Goal: Transaction & Acquisition: Purchase product/service

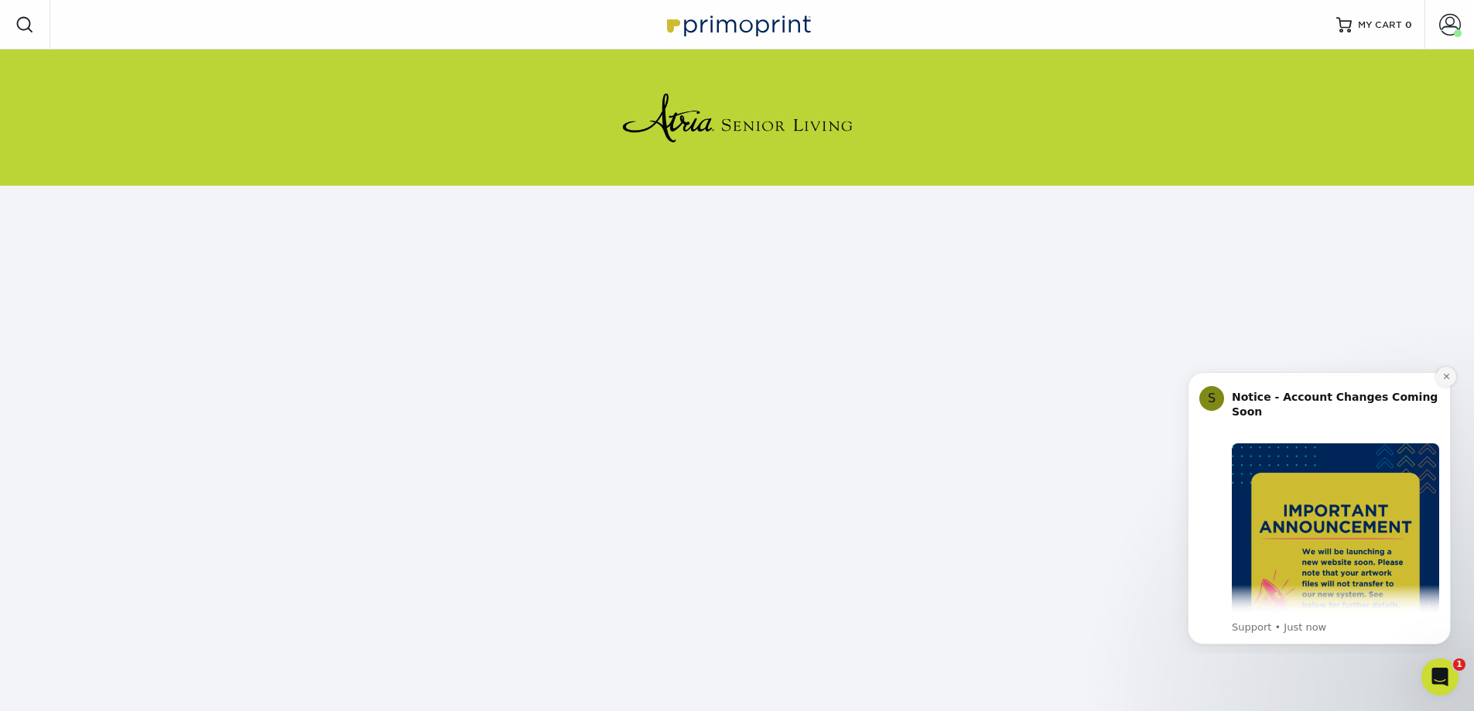
click at [1445, 374] on icon "Dismiss notification" at bounding box center [1446, 376] width 9 height 9
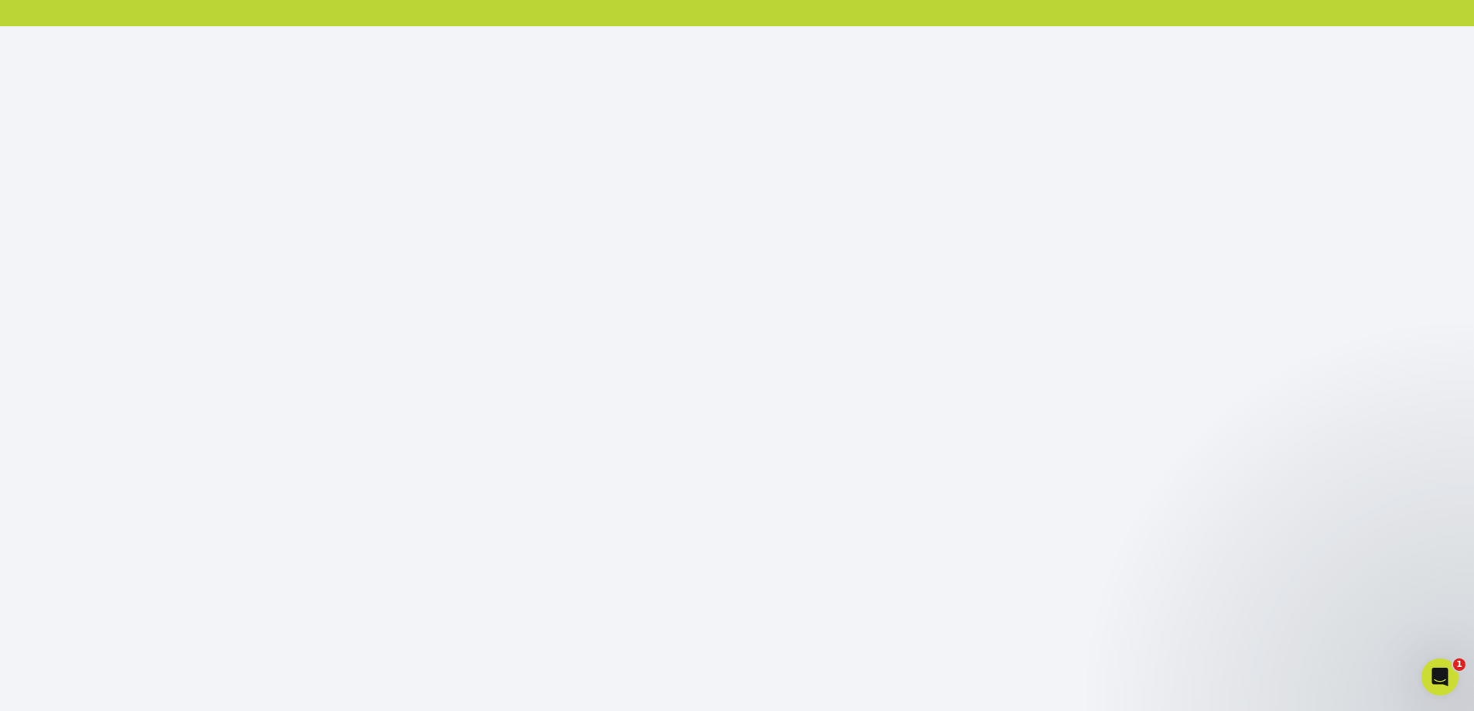
scroll to position [162, 0]
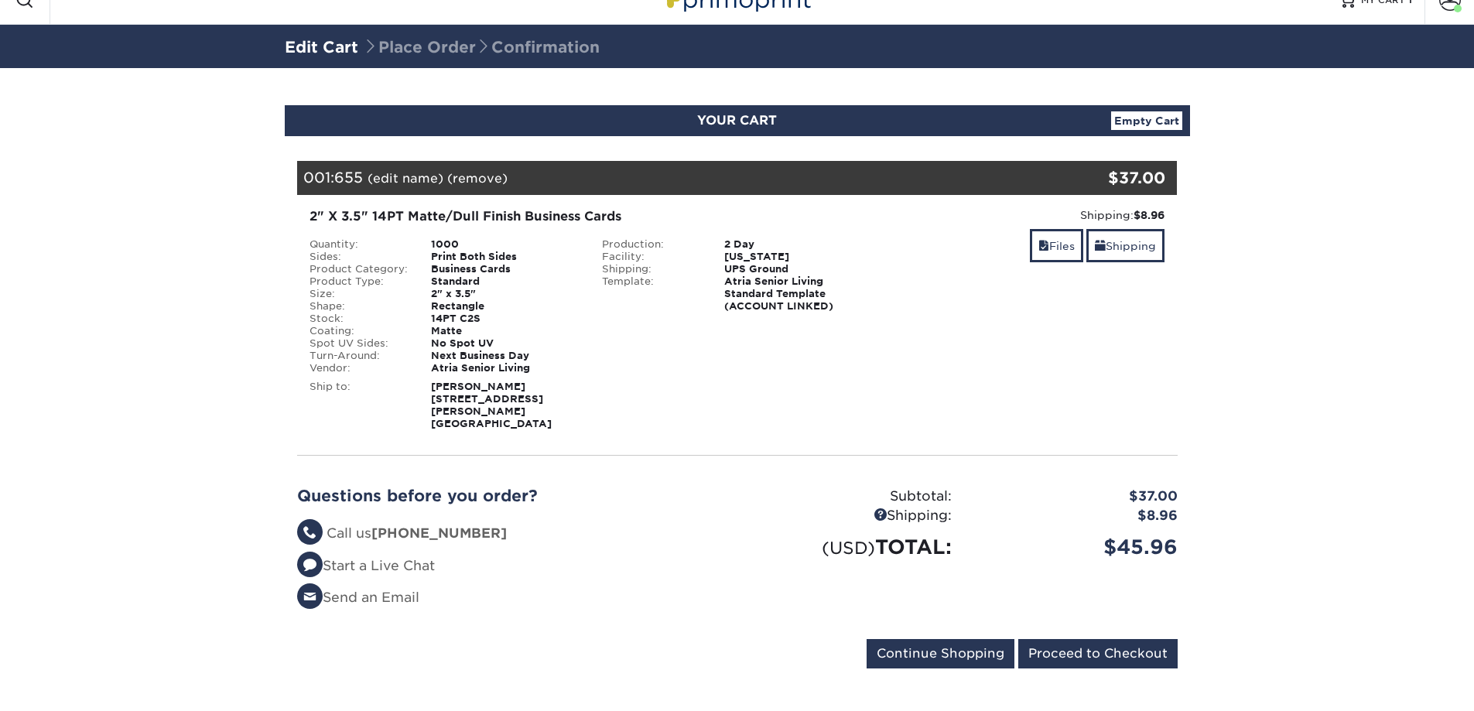
scroll to position [38, 0]
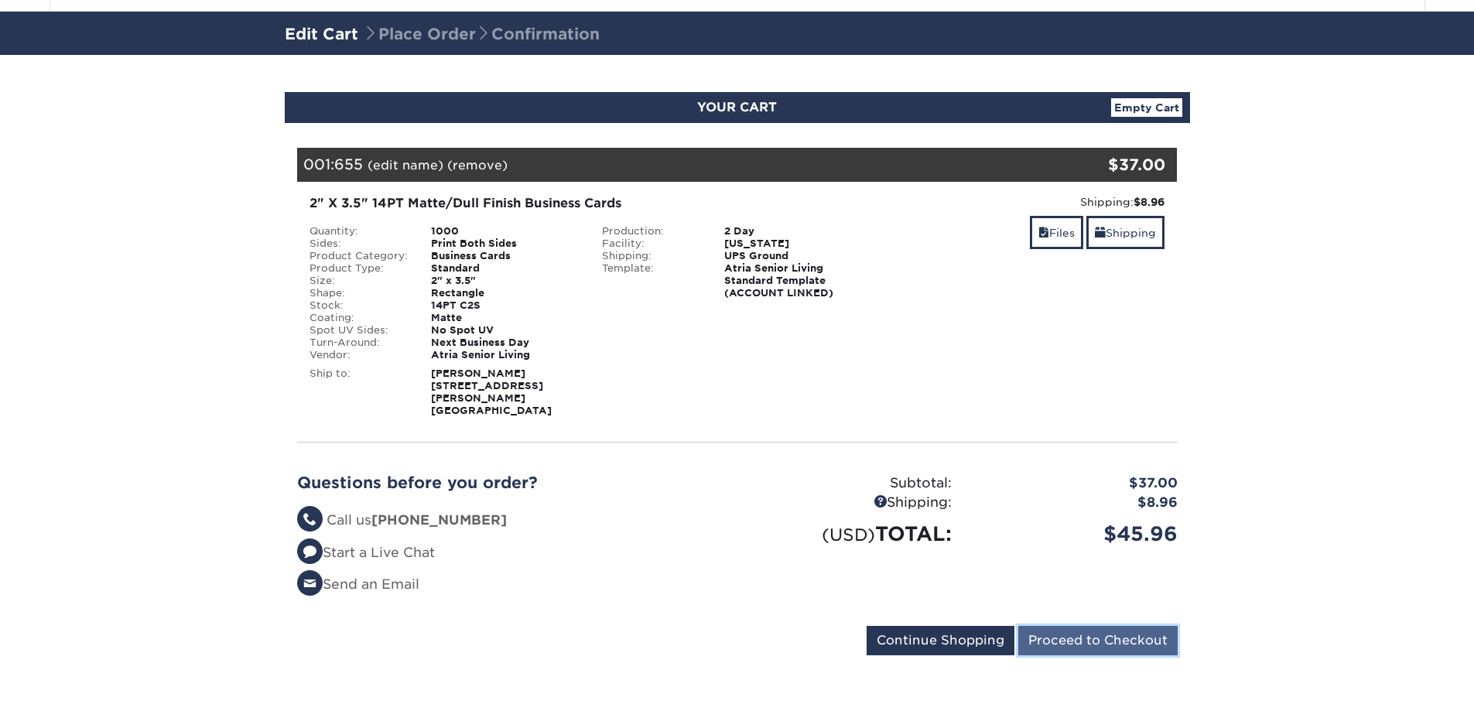
click at [1051, 642] on input "Proceed to Checkout" at bounding box center [1097, 640] width 159 height 29
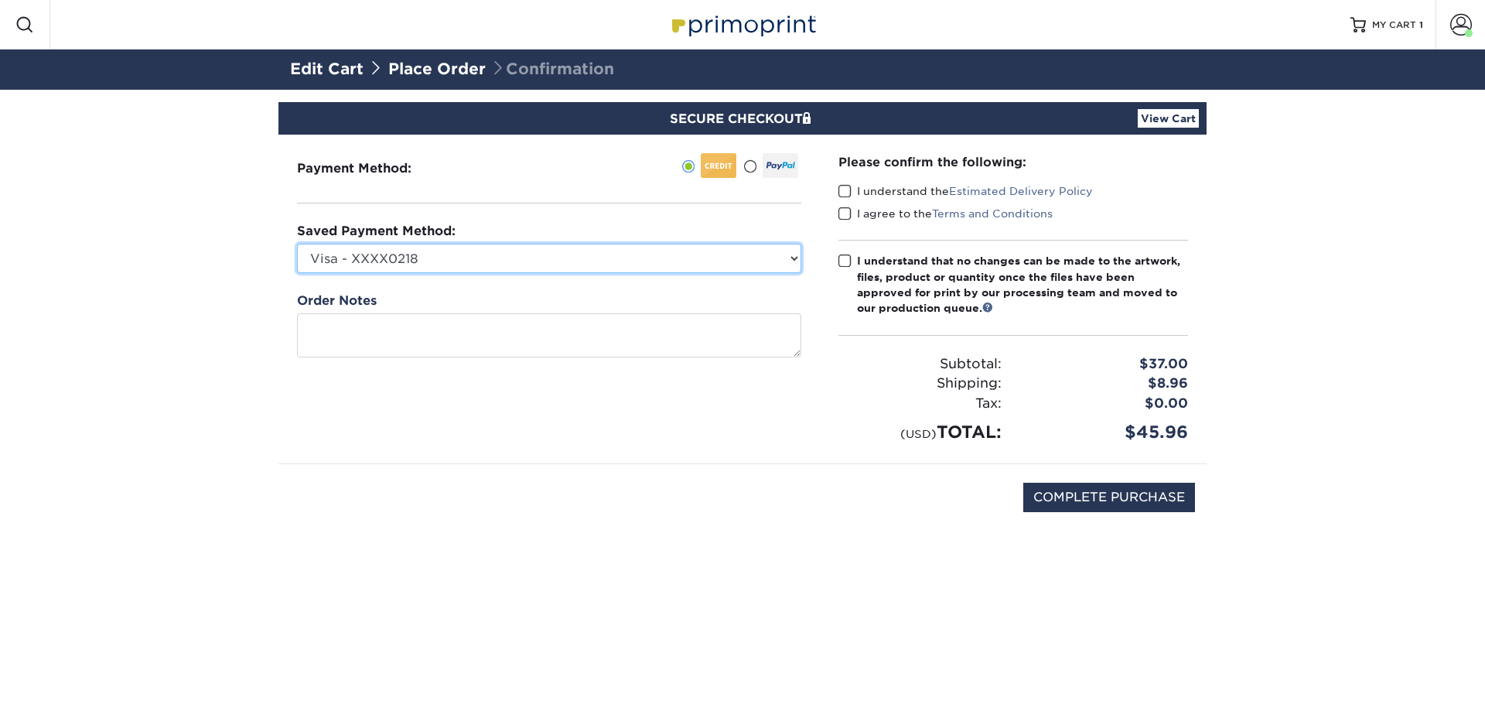
click at [642, 269] on select "Visa - XXXX0218 Visa - XXXX0218 Visa - XXXX0218 Visa - XXXX0218 Visa - XXXX0218…" at bounding box center [549, 258] width 504 height 29
click at [297, 244] on select "Visa - XXXX0218 Visa - XXXX0218 Visa - XXXX0218 Visa - XXXX0218 Visa - XXXX0218…" at bounding box center [549, 258] width 504 height 29
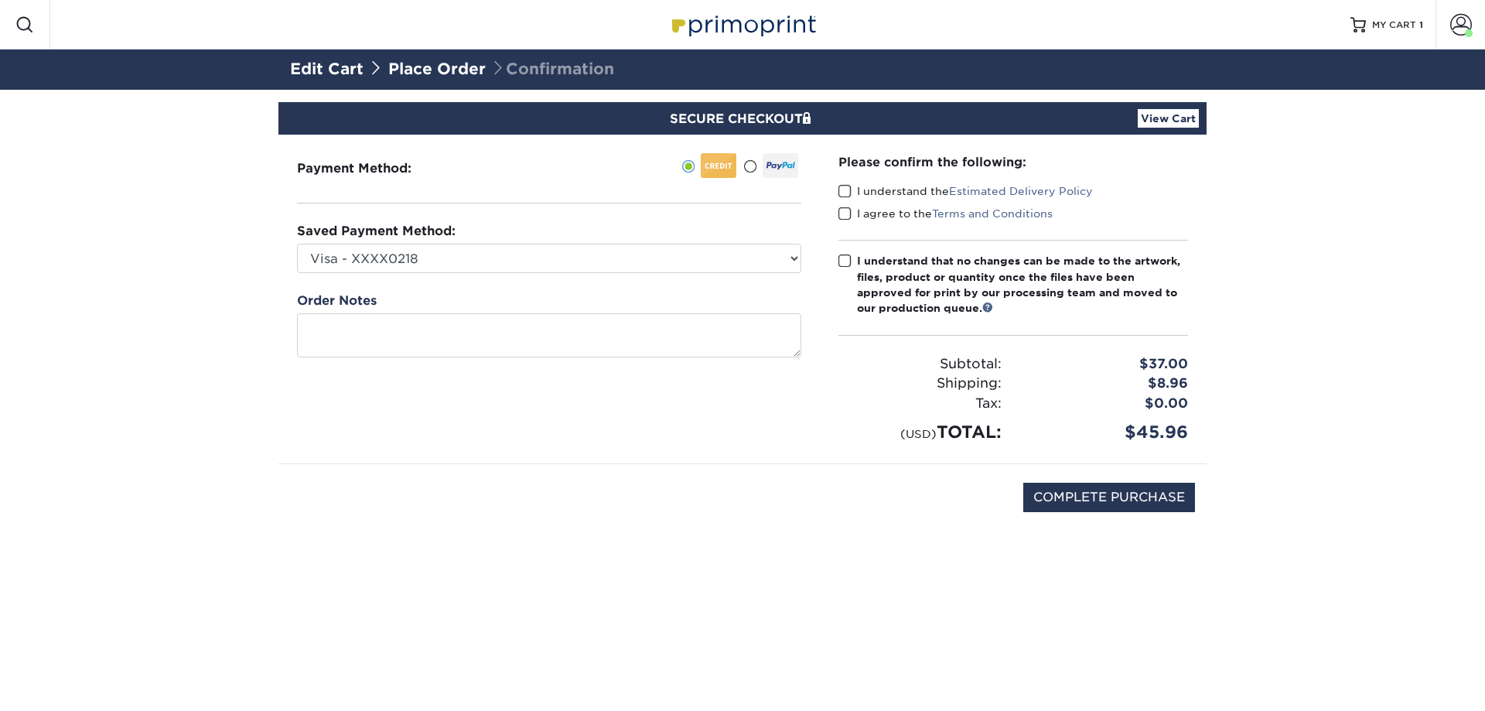
click at [846, 189] on span at bounding box center [845, 191] width 13 height 15
click at [0, 0] on input "I understand the Estimated Delivery Policy" at bounding box center [0, 0] width 0 height 0
click at [843, 210] on span at bounding box center [845, 214] width 13 height 15
click at [0, 0] on input "I agree to the Terms and Conditions" at bounding box center [0, 0] width 0 height 0
click at [844, 259] on span at bounding box center [845, 261] width 13 height 15
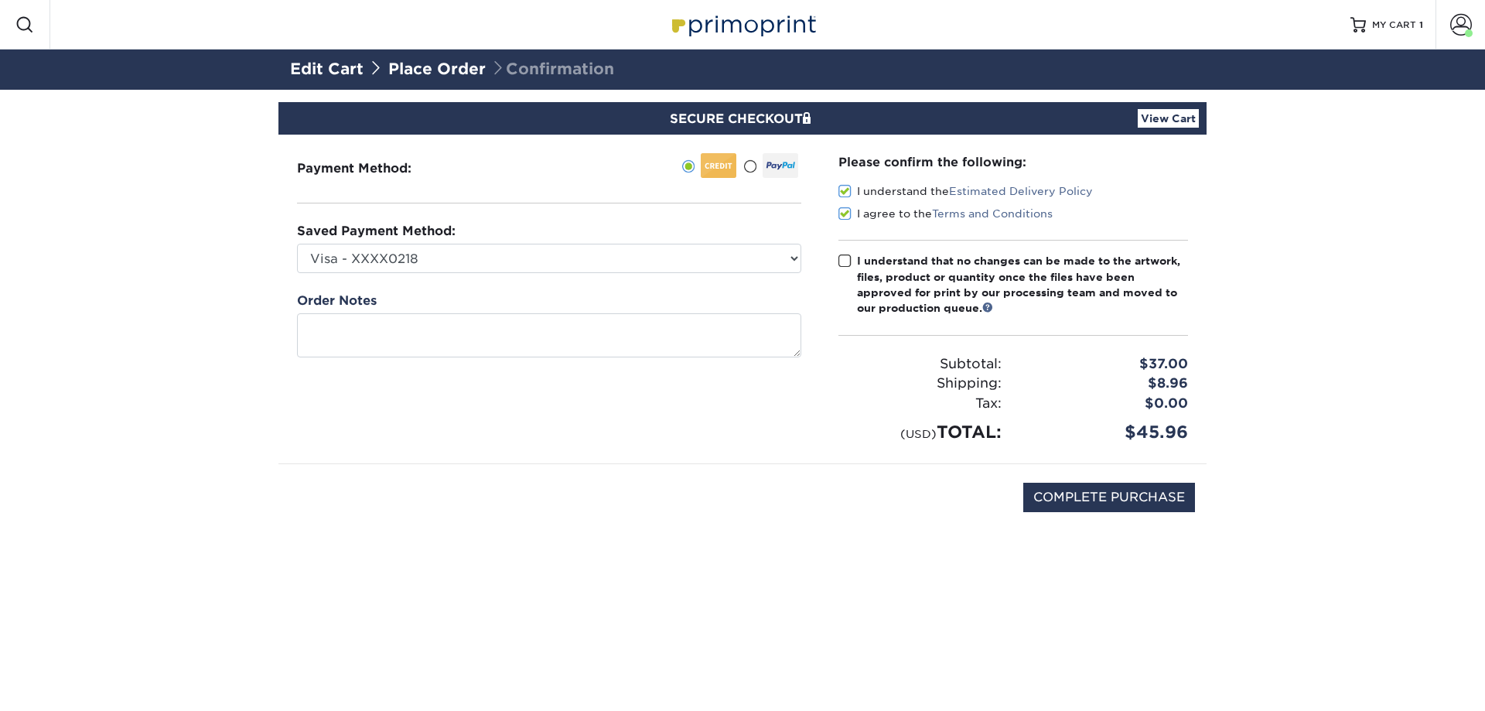
click at [0, 0] on input "I understand that no changes can be made to the artwork, files, product or quan…" at bounding box center [0, 0] width 0 height 0
drag, startPoint x: 583, startPoint y: 12, endPoint x: 842, endPoint y: 40, distance: 260.7
click at [899, 48] on div "Resources Menu Search Products Account Welcome, Sharon Business Account Atria S…" at bounding box center [742, 25] width 1485 height 50
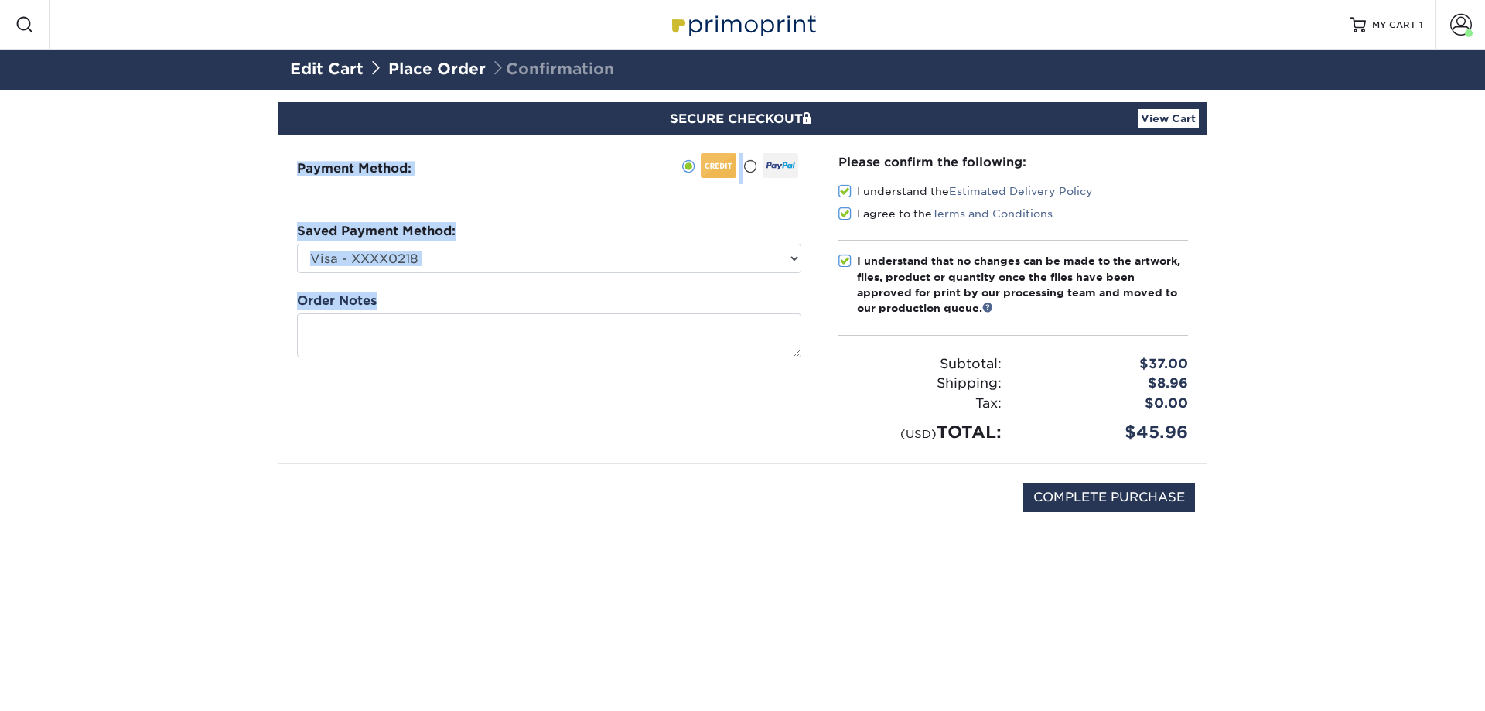
drag, startPoint x: 228, startPoint y: 162, endPoint x: 1261, endPoint y: 432, distance: 1067.5
click at [1261, 432] on section "SECURE CHECKOUT View Cart Payment Method: Saved Payment Method:" at bounding box center [742, 329] width 1485 height 478
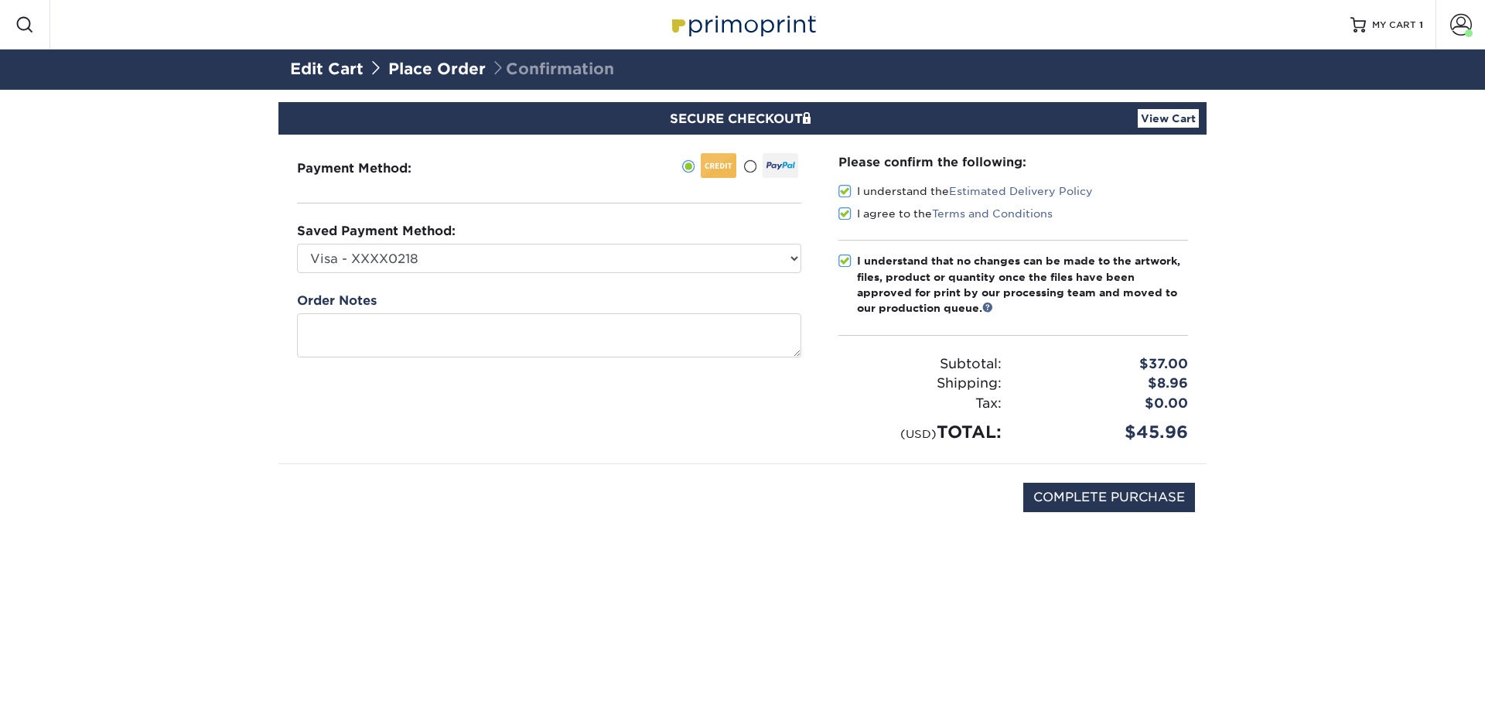
click at [380, 487] on div "COMPLETE PURCHASE" at bounding box center [742, 497] width 905 height 67
click at [1124, 496] on input "COMPLETE PURCHASE" at bounding box center [1110, 497] width 172 height 29
type input "PROCESSING, PLEASE WAIT..."
